Goal: Transaction & Acquisition: Purchase product/service

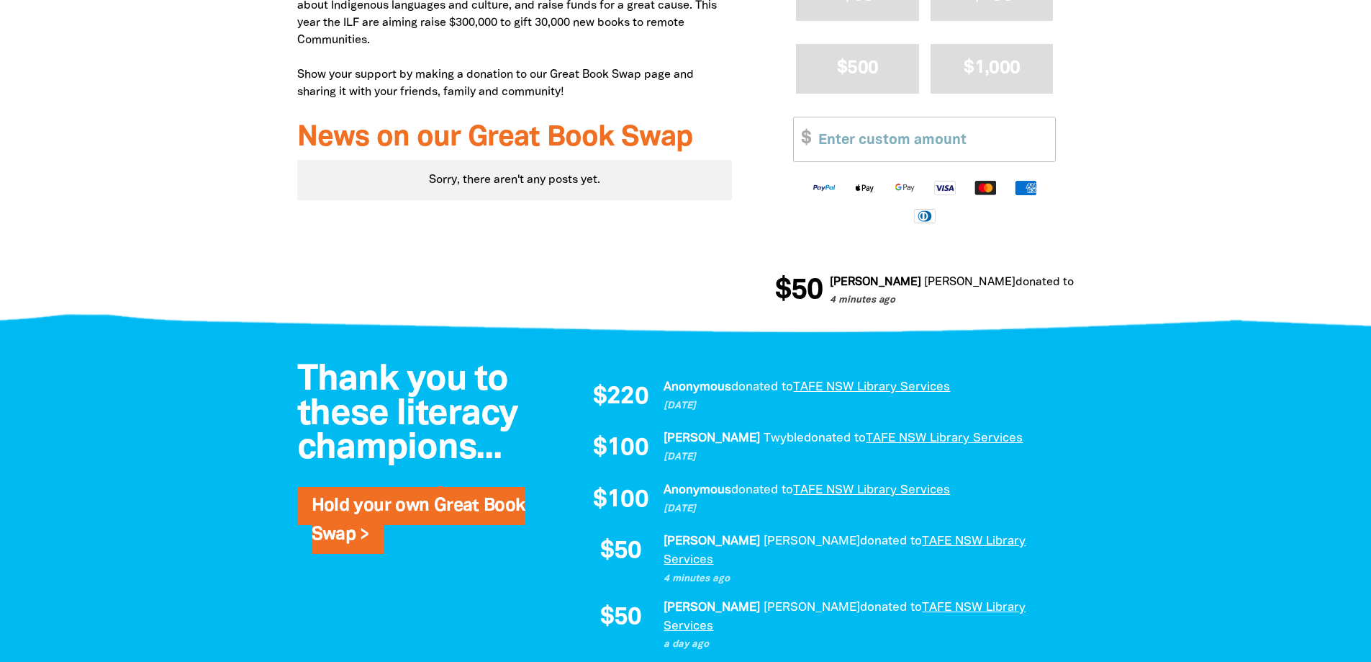
scroll to position [644, 0]
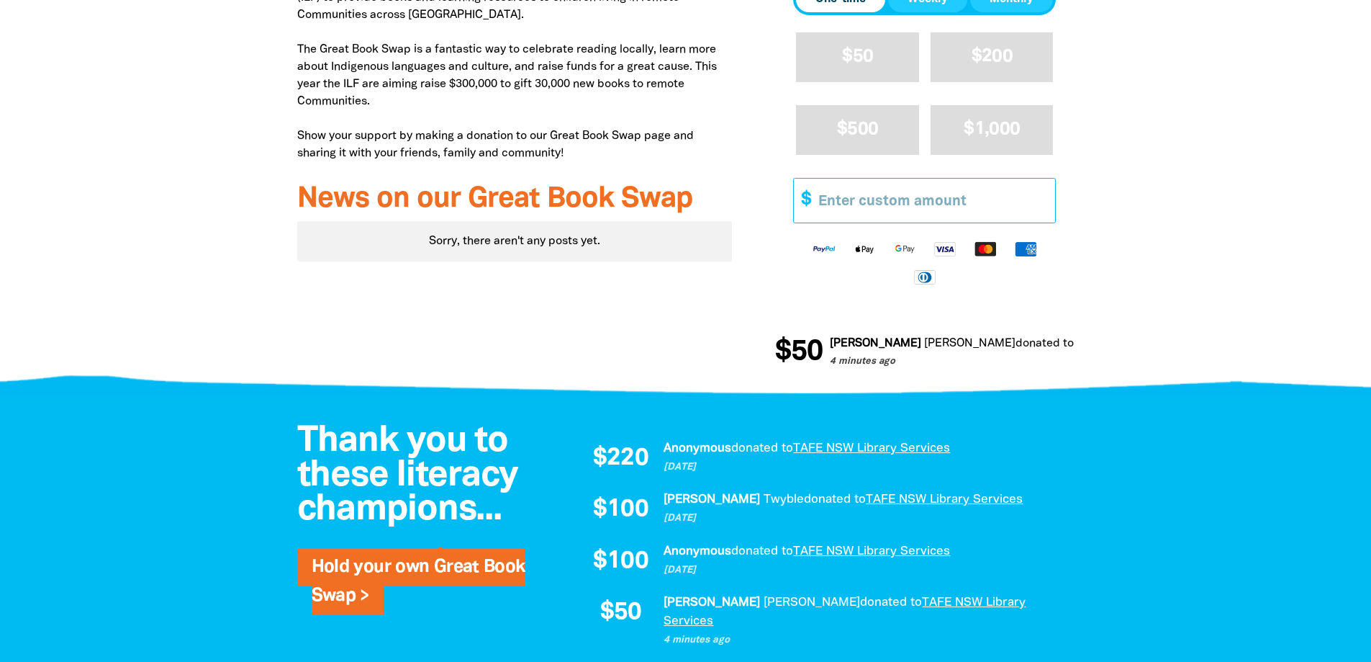
click at [842, 197] on input "Other Amount" at bounding box center [931, 201] width 247 height 44
click at [1043, 205] on input "1" at bounding box center [931, 201] width 247 height 44
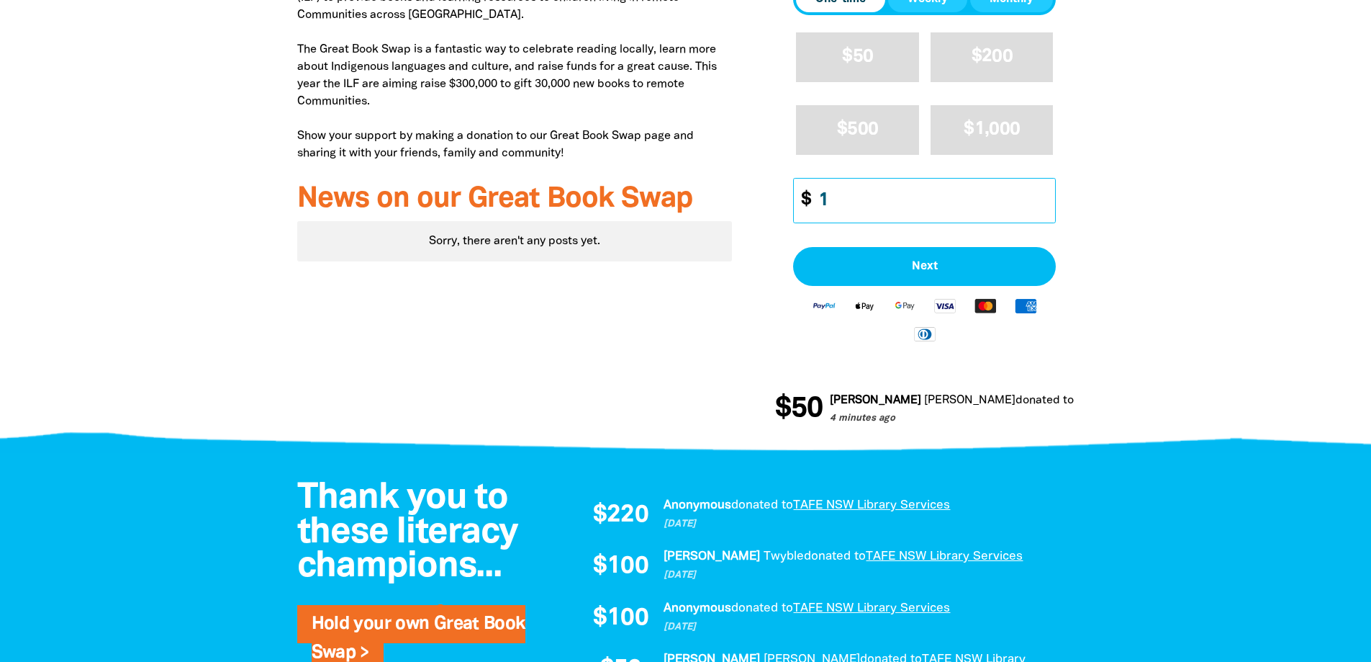
drag, startPoint x: 823, startPoint y: 202, endPoint x: 844, endPoint y: 202, distance: 20.9
click at [844, 202] on input "1" at bounding box center [931, 201] width 247 height 44
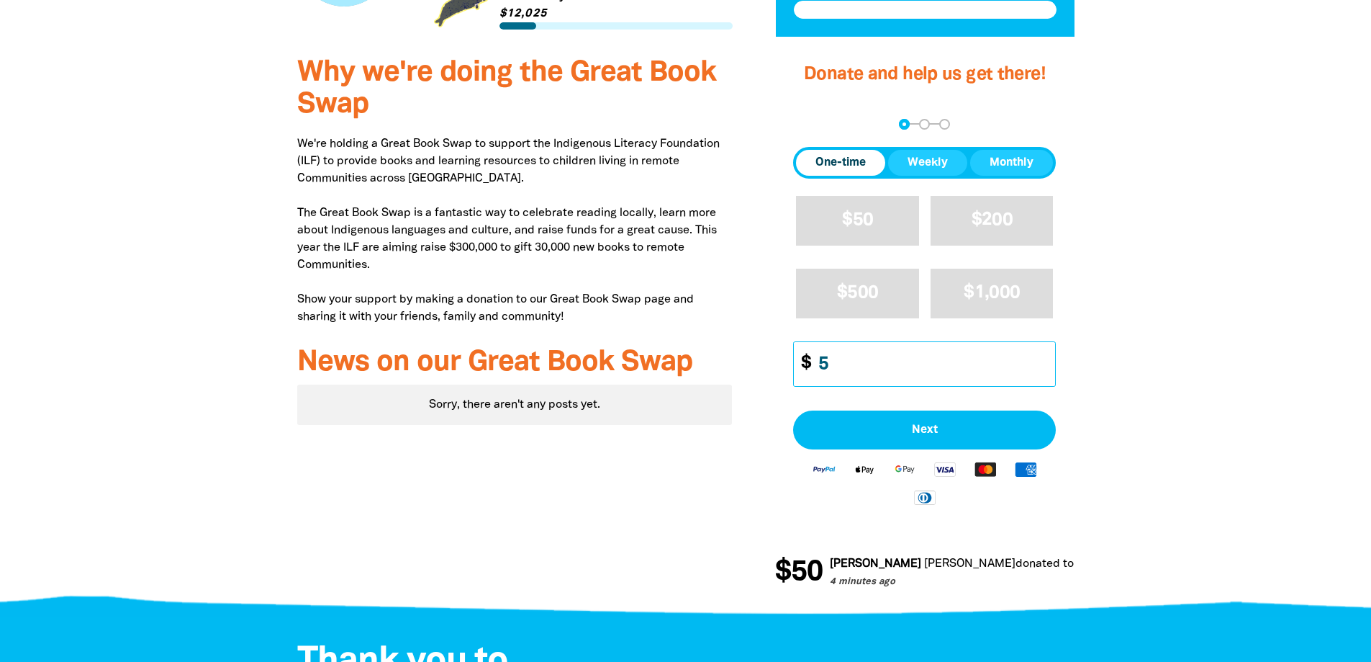
scroll to position [572, 0]
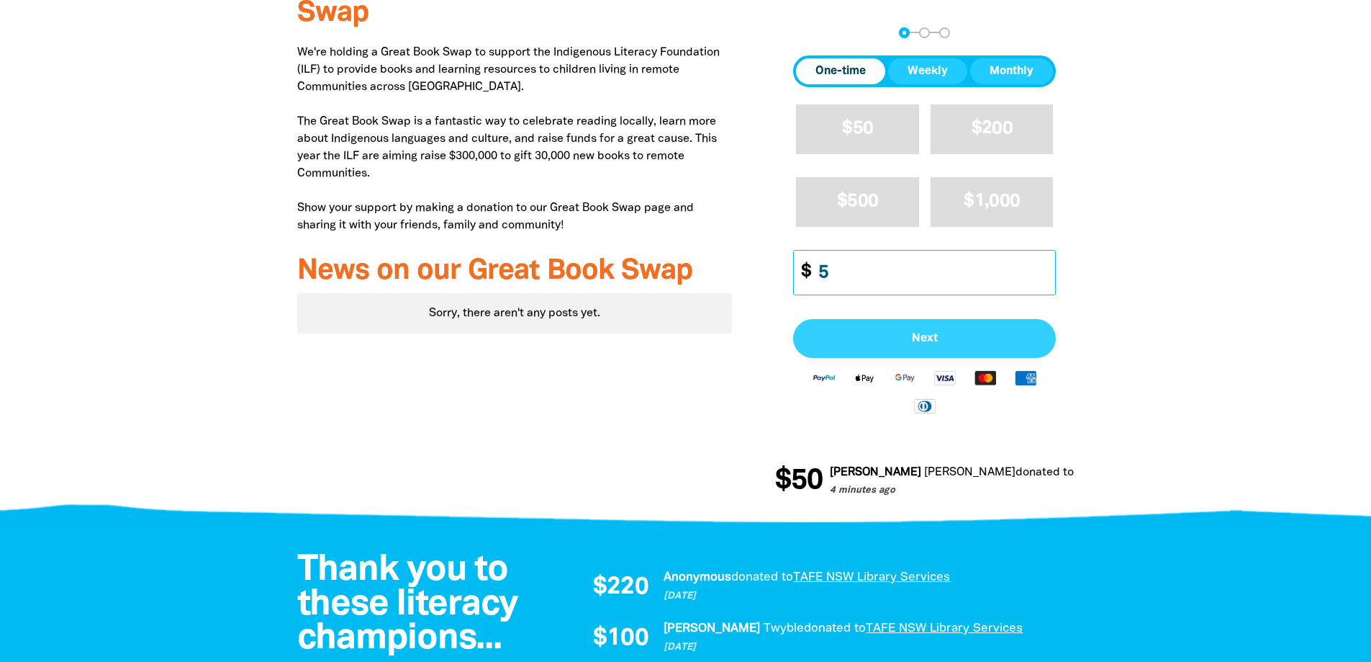
type input "5"
click at [927, 344] on span "Next" at bounding box center [924, 339] width 231 height 12
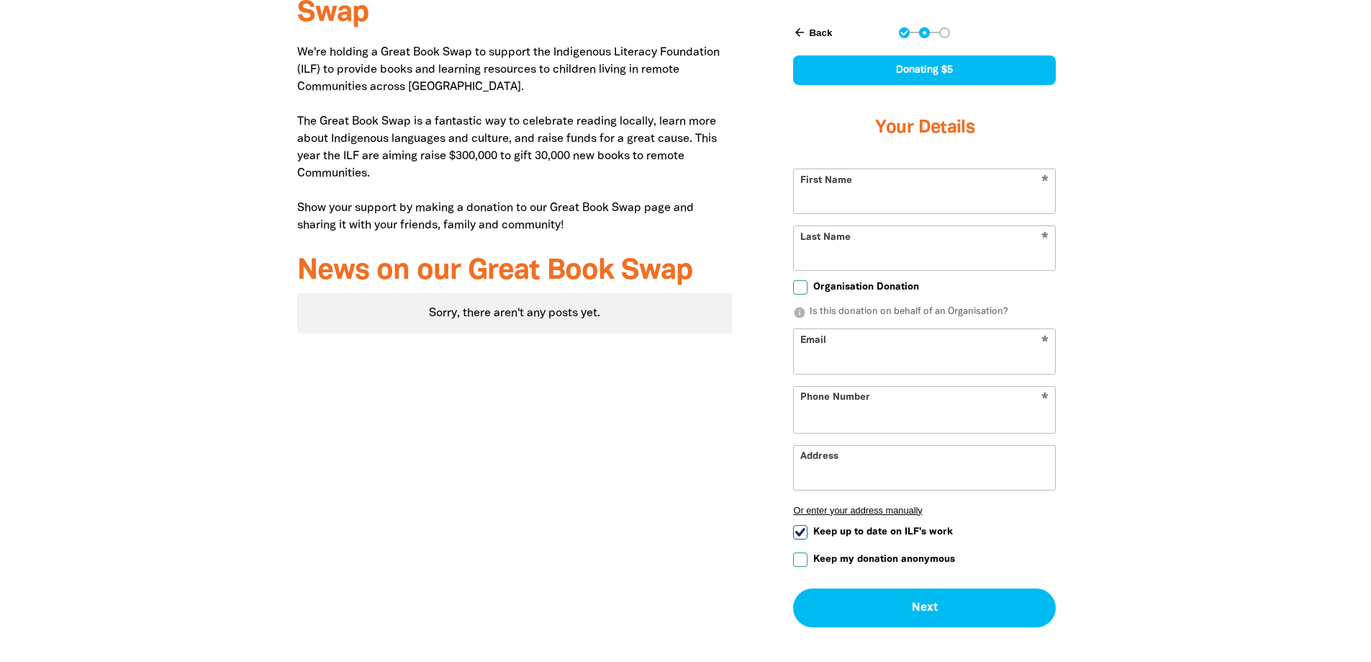
select select "AU"
click at [824, 194] on input "First Name" at bounding box center [924, 191] width 261 height 44
click at [809, 209] on input "First Name" at bounding box center [924, 191] width 261 height 44
click at [824, 207] on input "First Name" at bounding box center [924, 191] width 261 height 44
type input "[PERSON_NAME]"
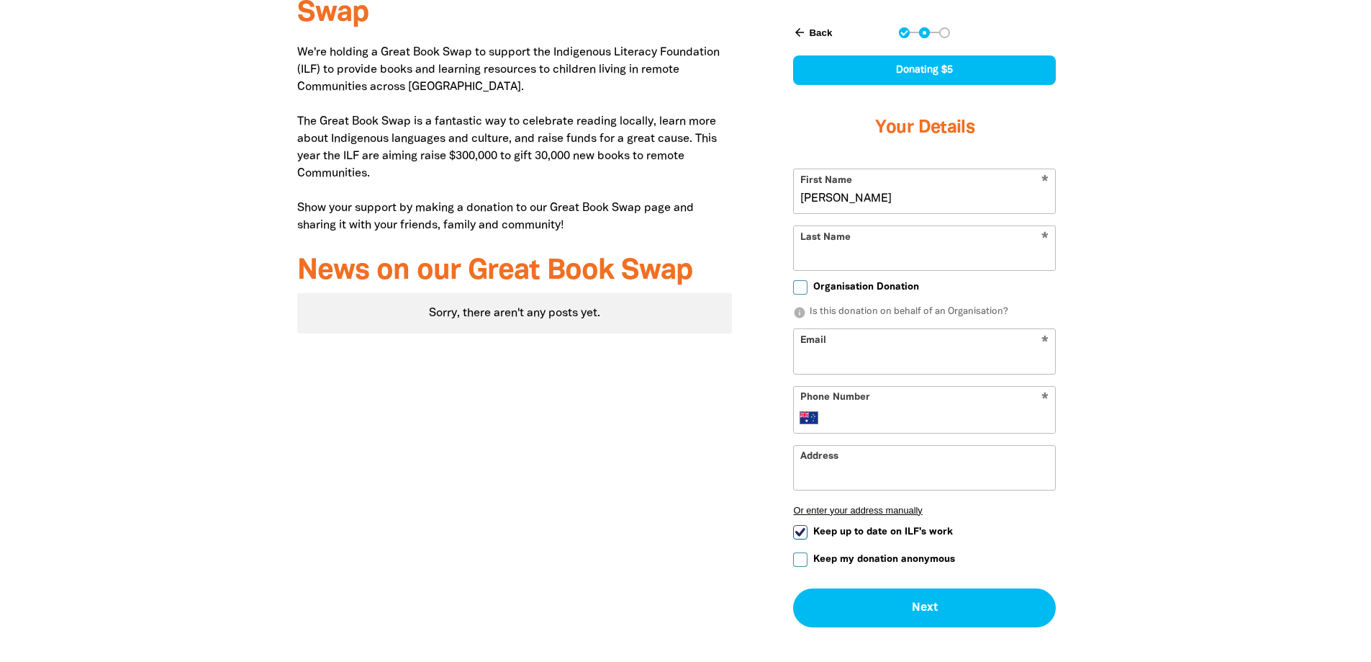
type input "[PERSON_NAME]"
type input "[EMAIL_ADDRESS][DOMAIN_NAME]"
type input "[PHONE_NUMBER]"
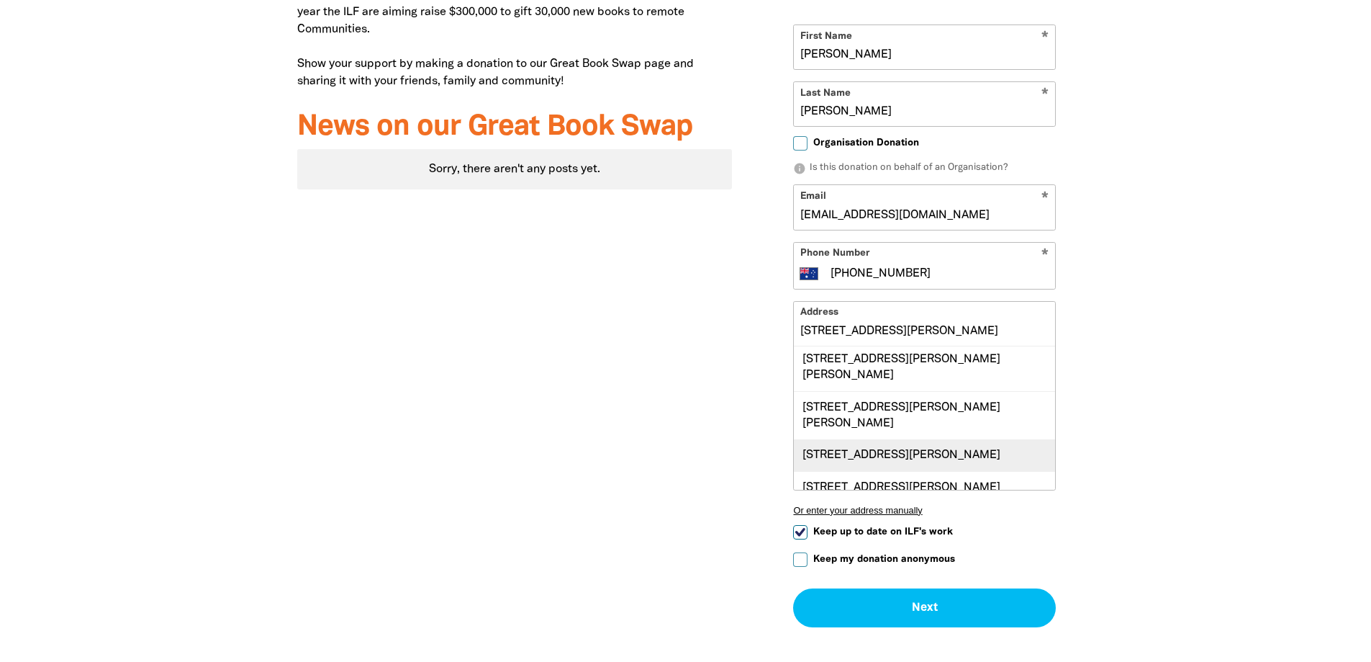
scroll to position [0, 0]
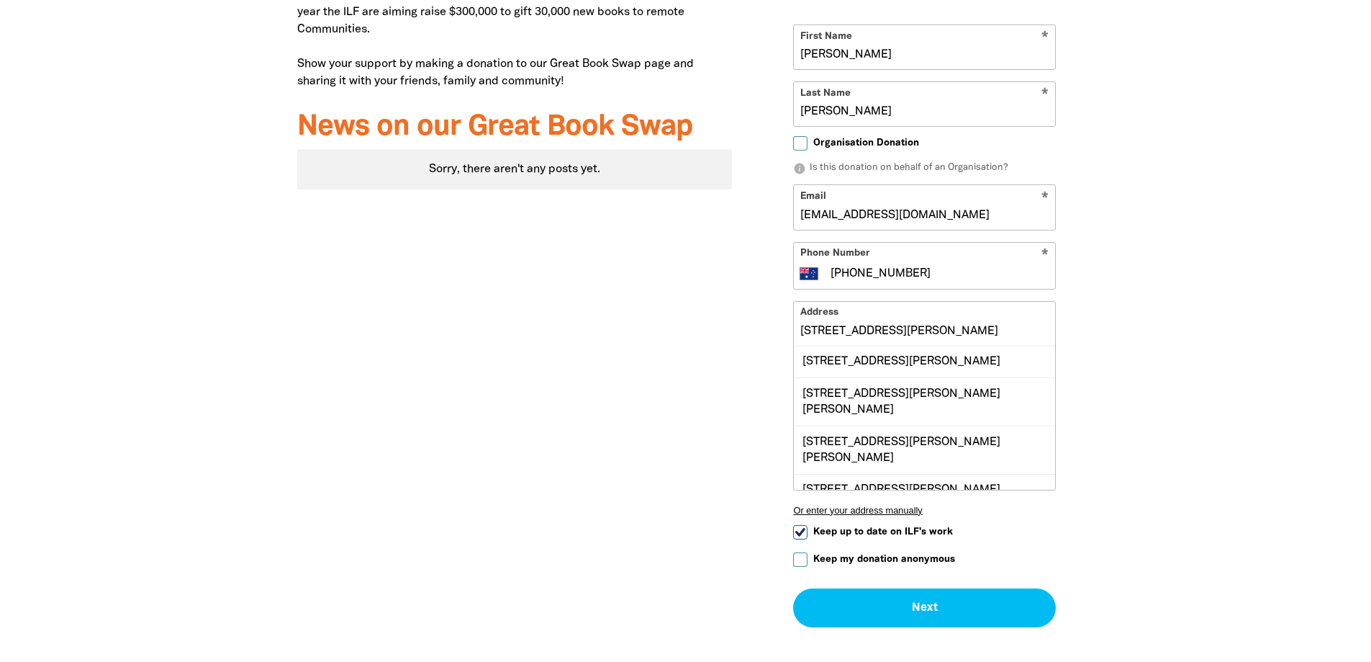
click at [872, 332] on input "[STREET_ADDRESS][PERSON_NAME]" at bounding box center [924, 324] width 261 height 44
click at [869, 330] on input "[STREET_ADDRESS][PERSON_NAME]" at bounding box center [924, 324] width 261 height 44
drag, startPoint x: 857, startPoint y: 330, endPoint x: 875, endPoint y: 330, distance: 18.0
click at [860, 330] on input "[STREET_ADDRESS][PERSON_NAME]" at bounding box center [924, 324] width 261 height 44
click at [873, 329] on input "[STREET_ADDRESS][PERSON_NAME]" at bounding box center [924, 324] width 261 height 44
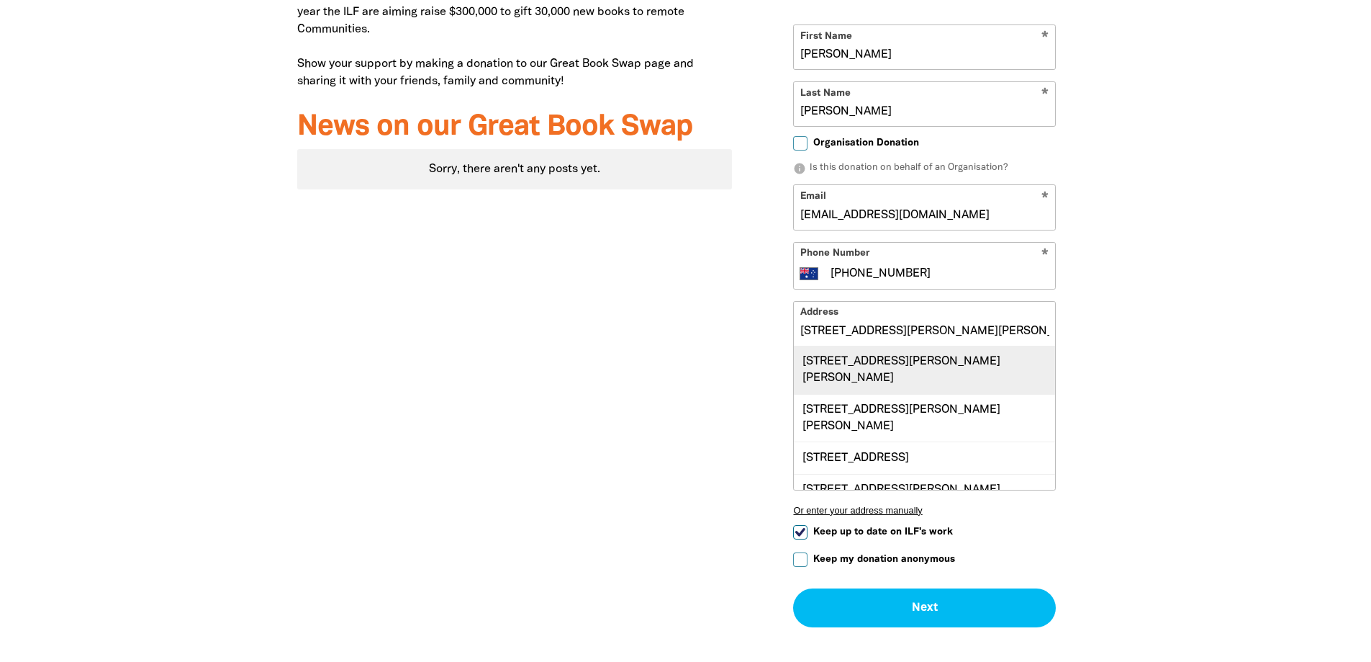
click at [882, 366] on div "[STREET_ADDRESS][PERSON_NAME][PERSON_NAME]" at bounding box center [924, 370] width 261 height 48
type input "[STREET_ADDRESS][PERSON_NAME][PERSON_NAME]"
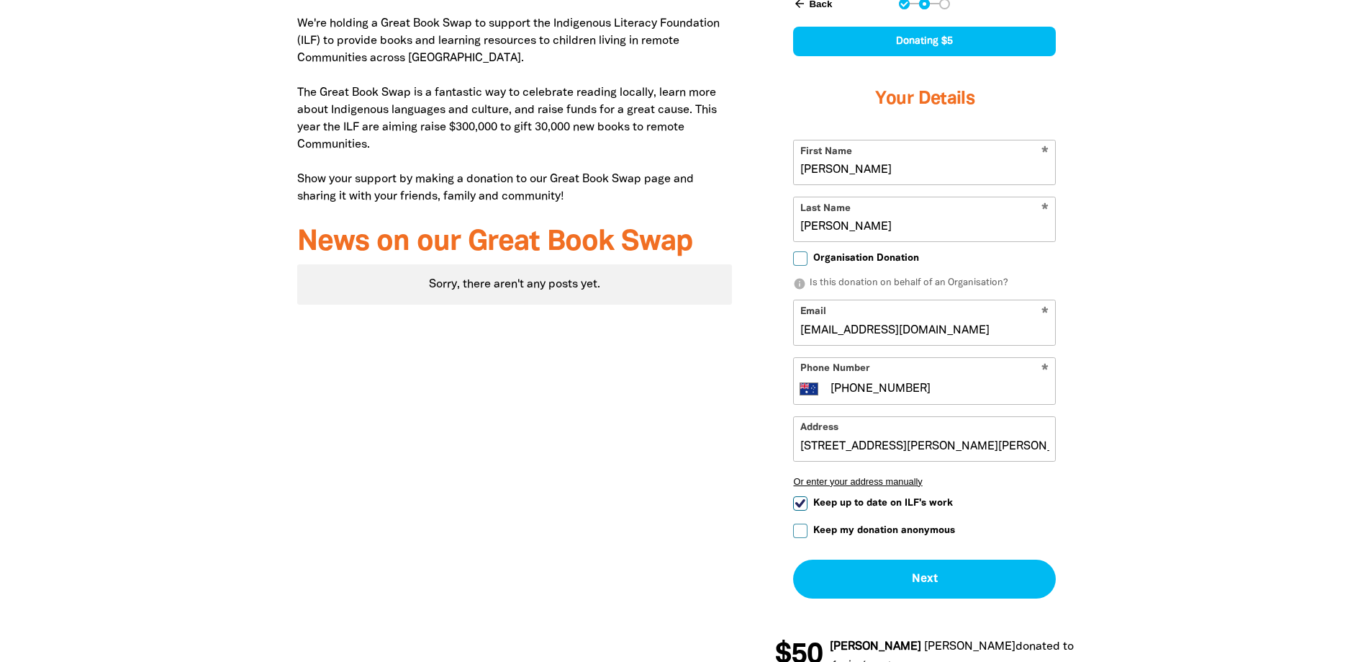
scroll to position [572, 0]
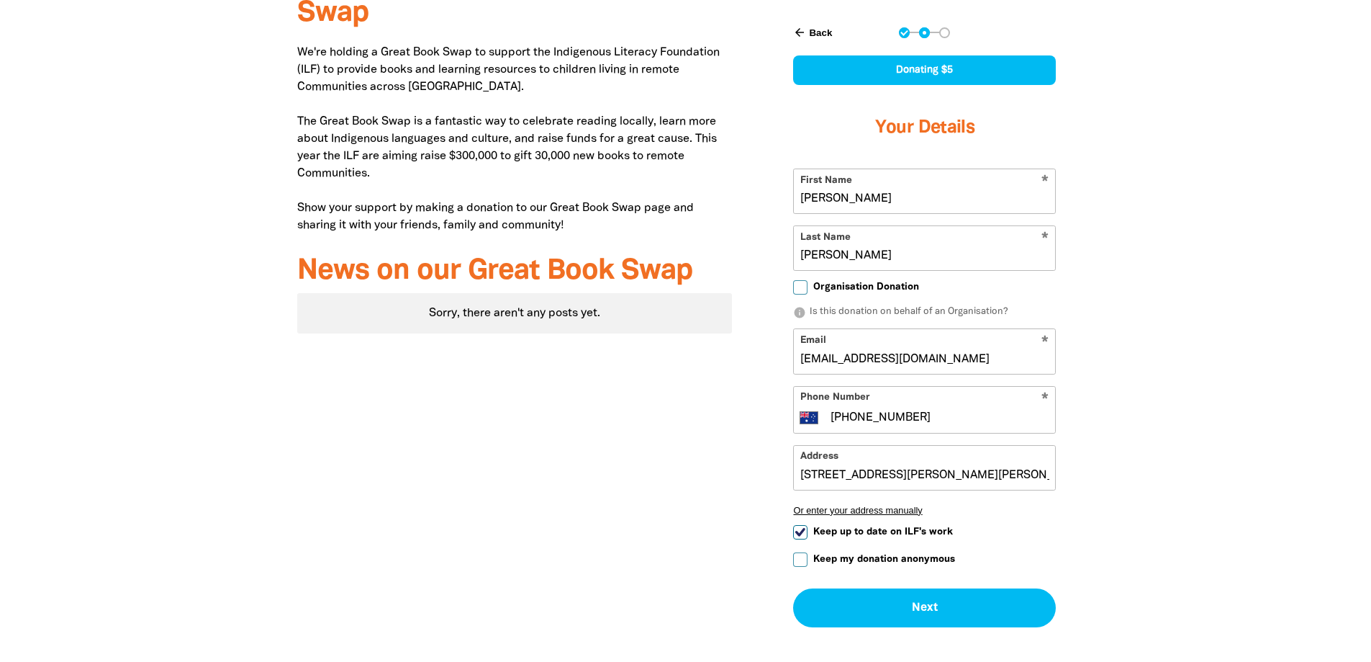
click at [801, 292] on input "Organisation Donation" at bounding box center [800, 287] width 14 height 14
checkbox input "true"
select select "AU"
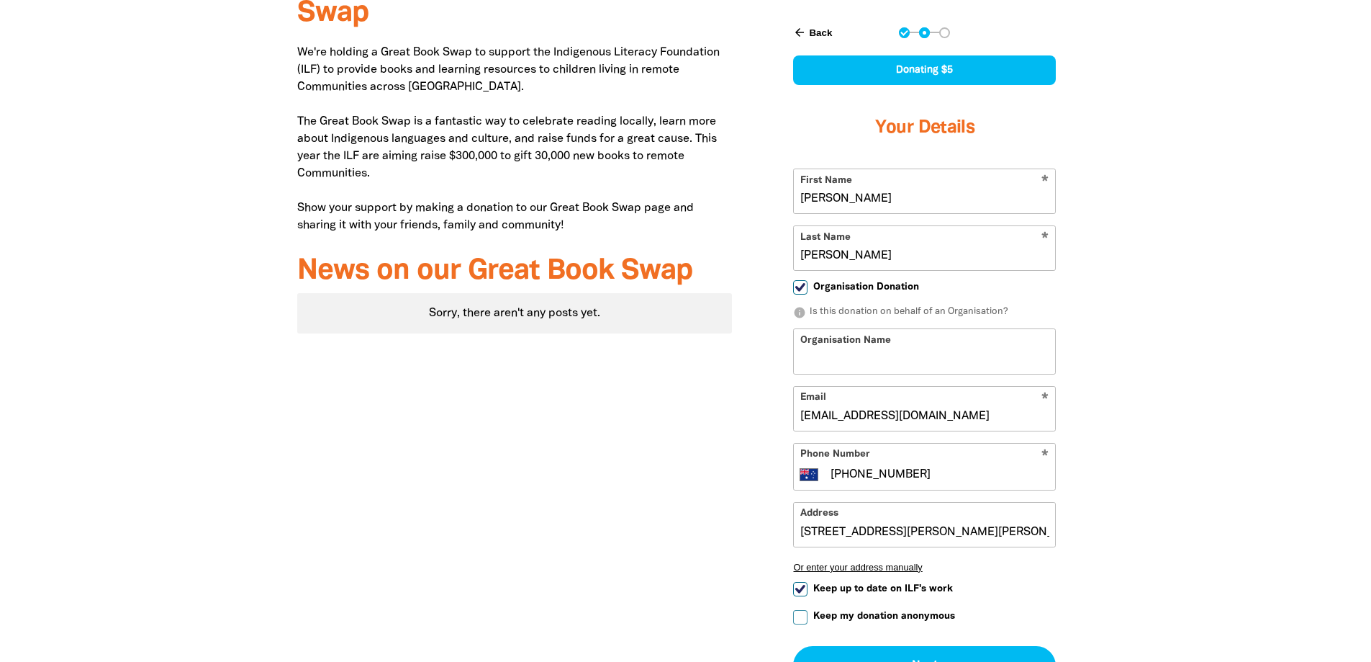
click at [801, 292] on input "Organisation Donation" at bounding box center [800, 287] width 14 height 14
checkbox input "false"
select select "AU"
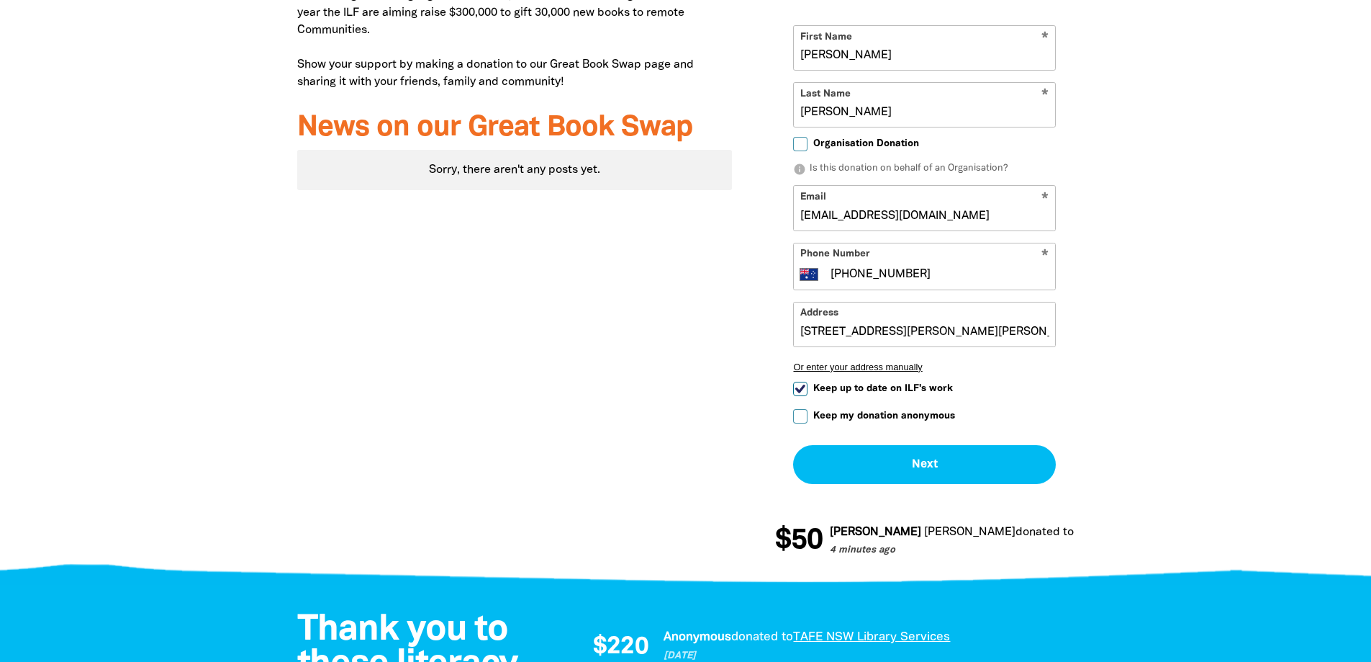
scroll to position [788, 0]
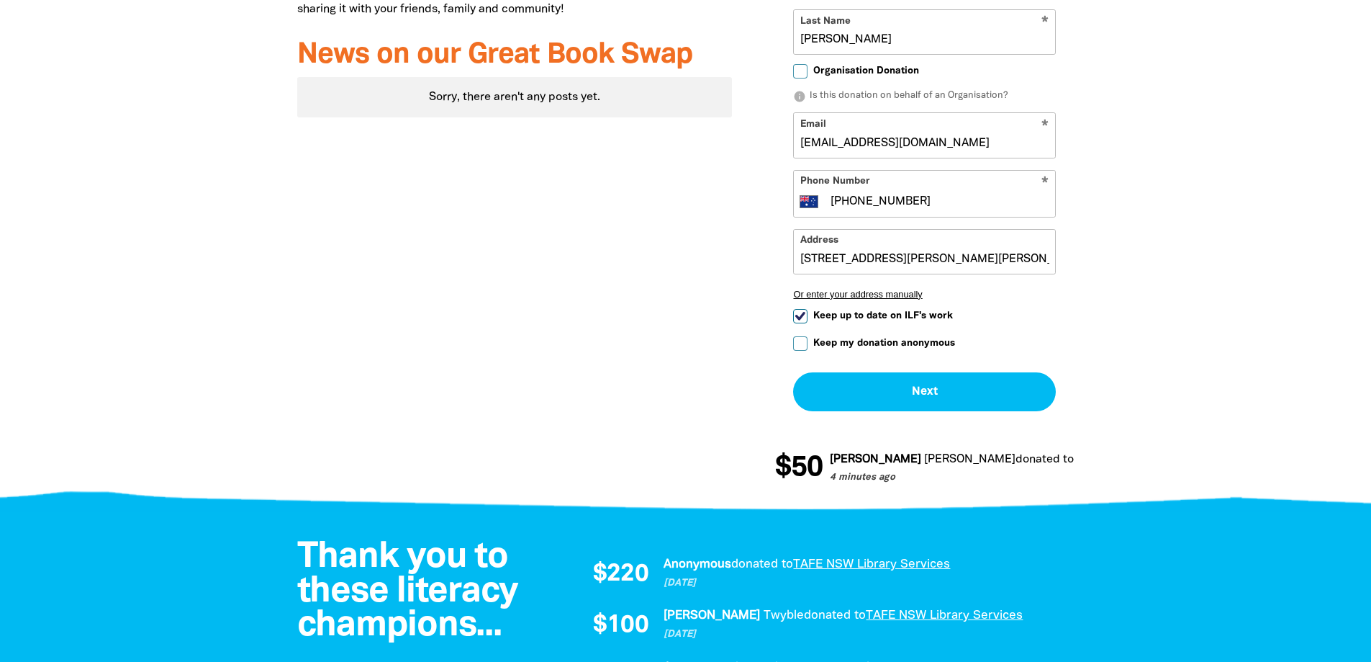
click at [800, 343] on input "Keep my donation anonymous" at bounding box center [800, 343] width 14 height 14
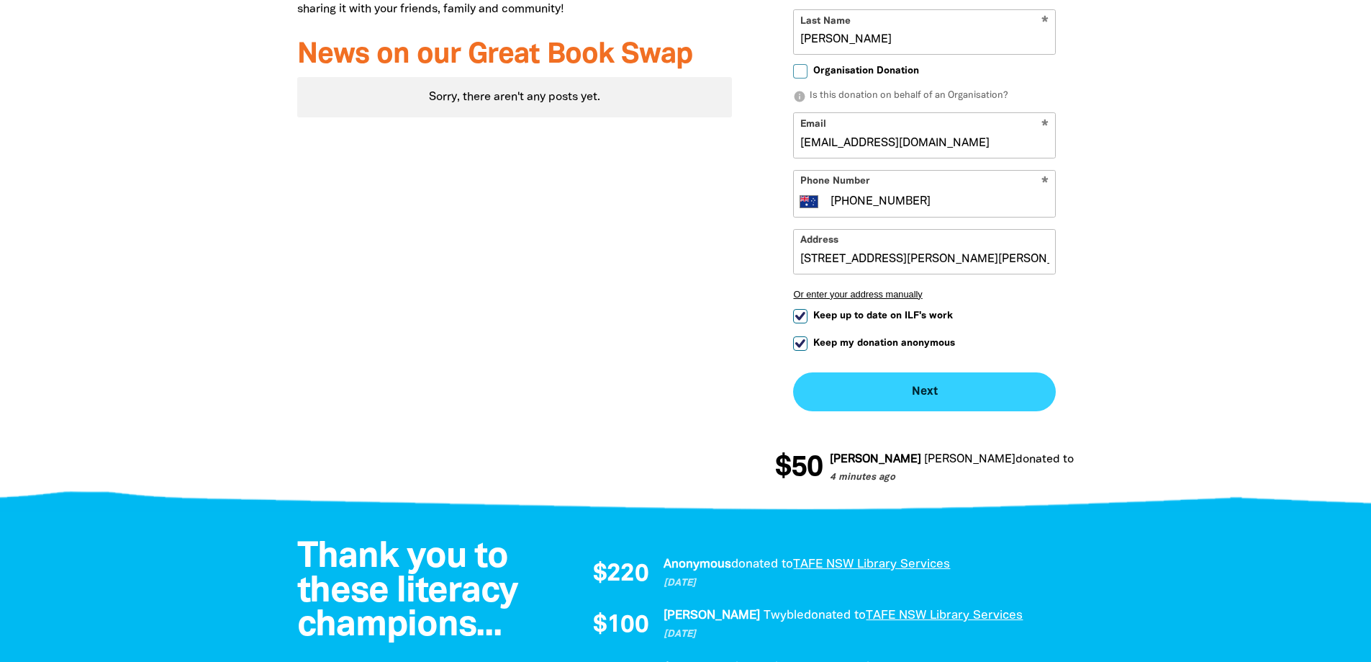
click at [940, 390] on button "Next chevron_right" at bounding box center [924, 391] width 263 height 39
checkbox input "false"
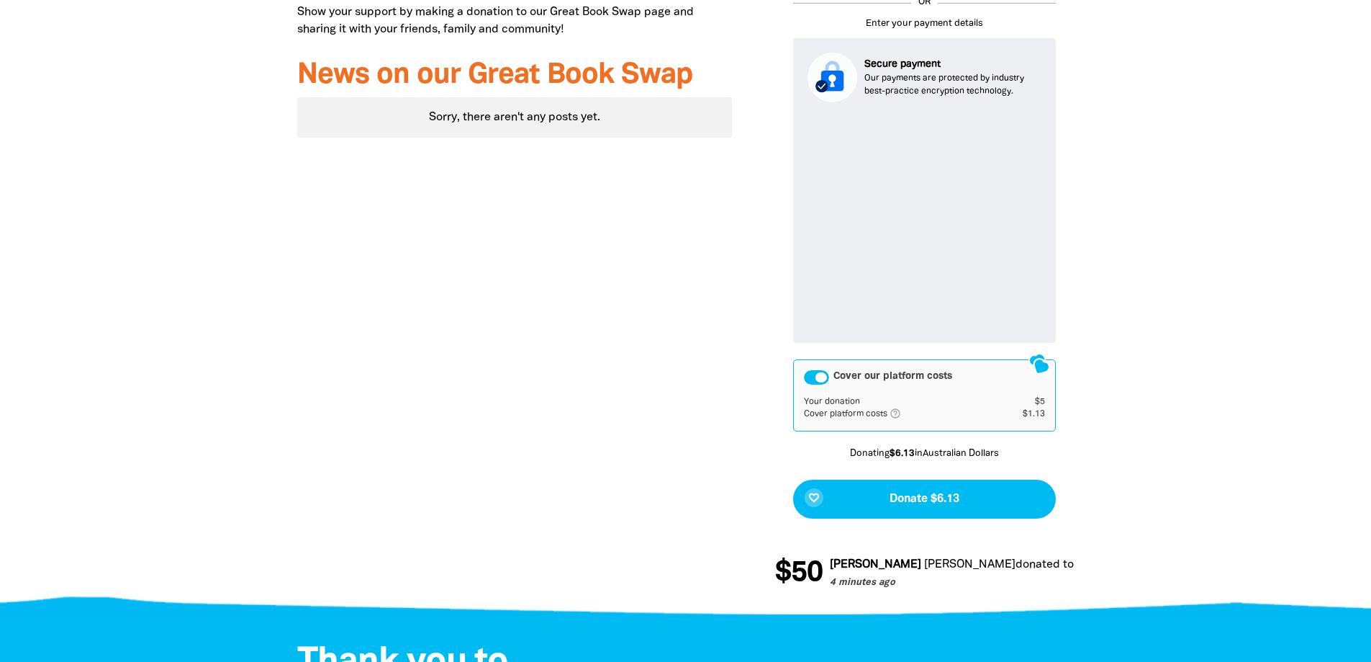
scroll to position [785, 0]
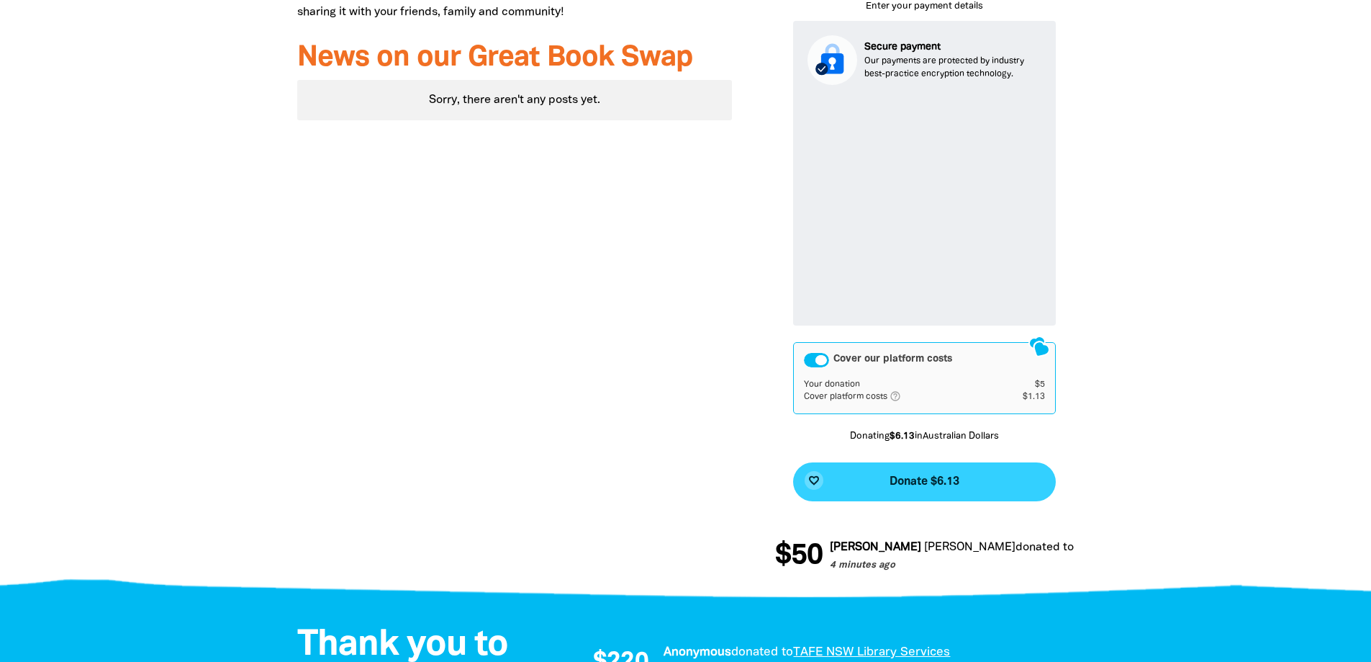
click at [901, 478] on span "Donate $6.13" at bounding box center [925, 482] width 70 height 12
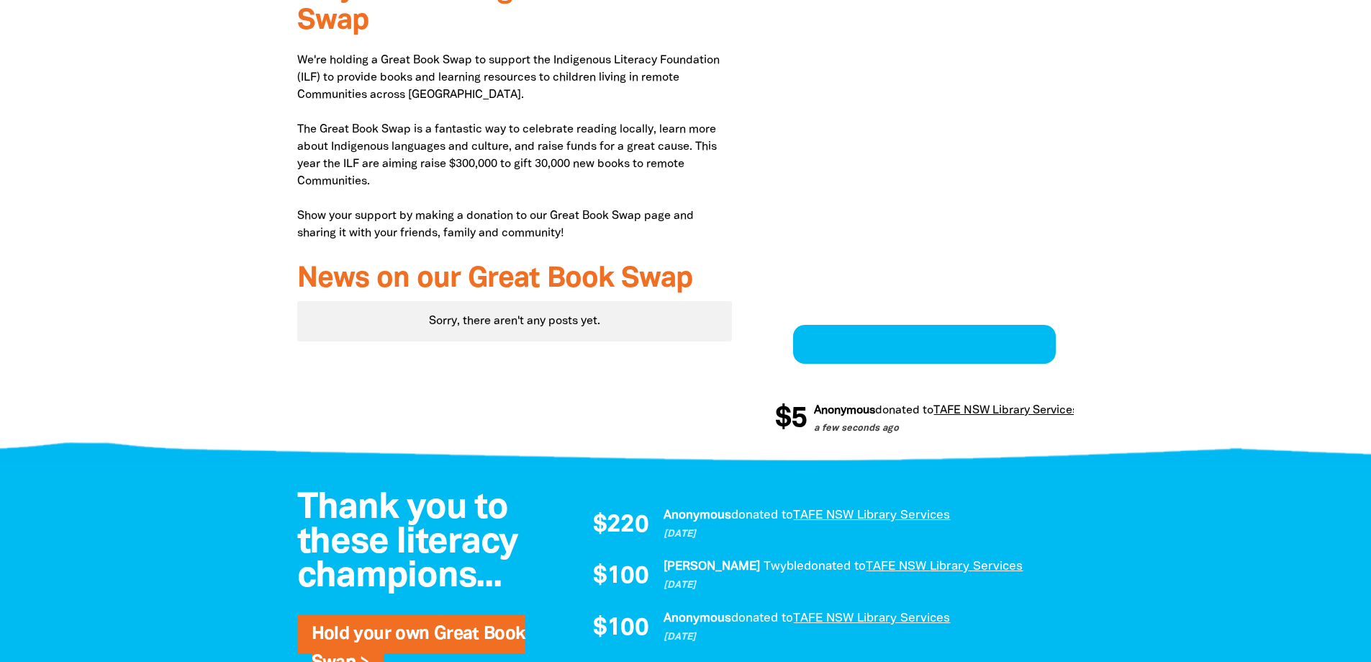
scroll to position [561, 0]
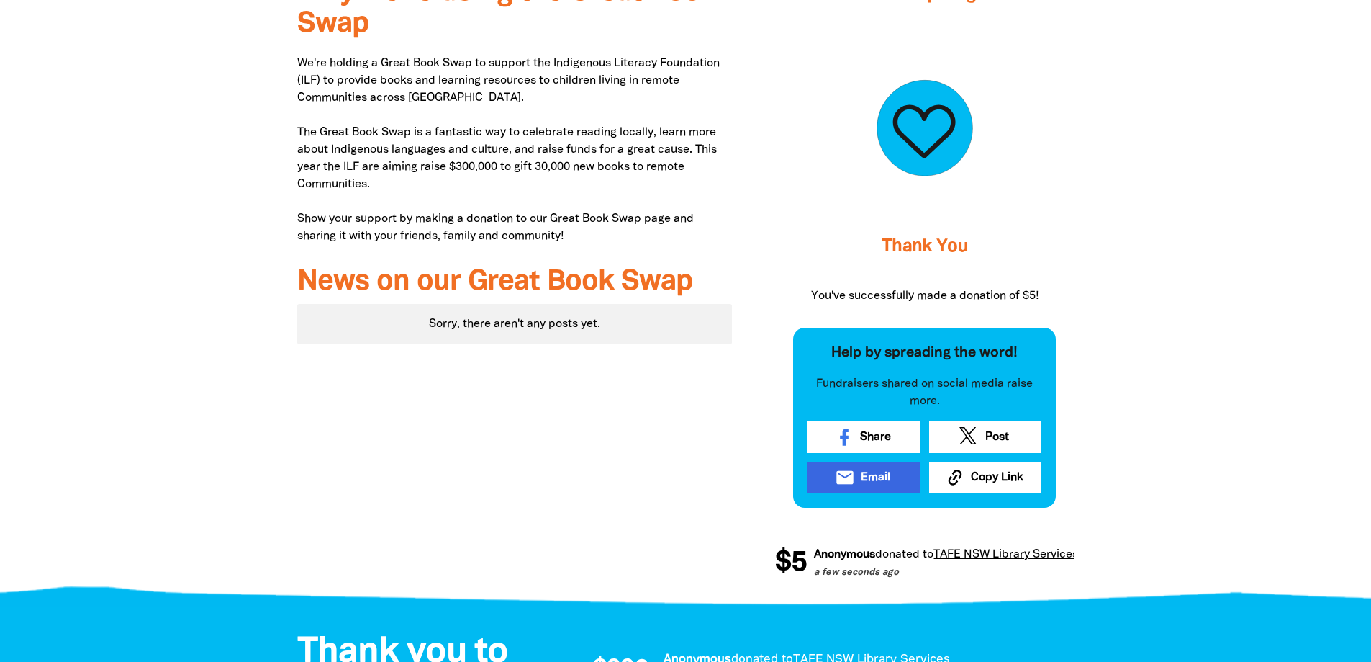
click at [855, 475] on icon "email" at bounding box center [845, 477] width 20 height 20
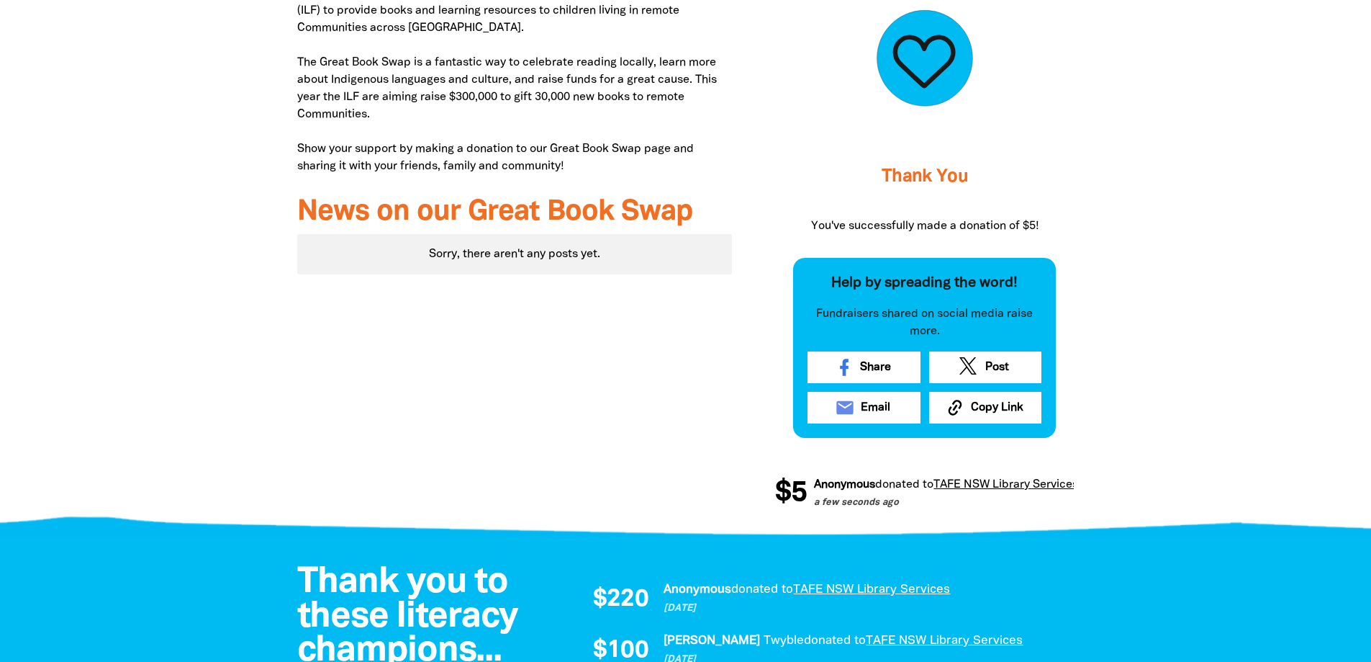
scroll to position [633, 0]
